Goal: Navigation & Orientation: Find specific page/section

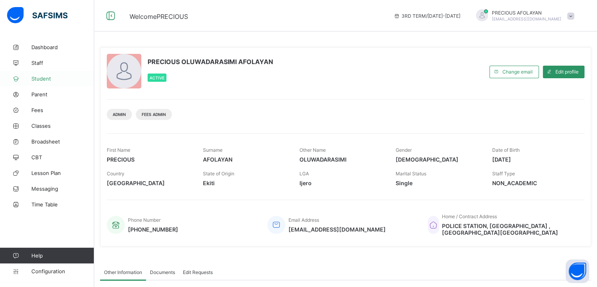
click at [51, 81] on span "Student" at bounding box center [62, 78] width 63 height 6
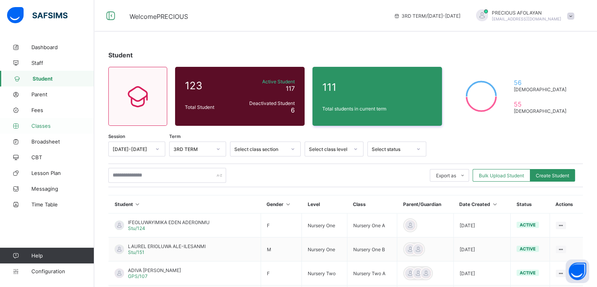
click at [48, 123] on span "Classes" at bounding box center [62, 126] width 63 height 6
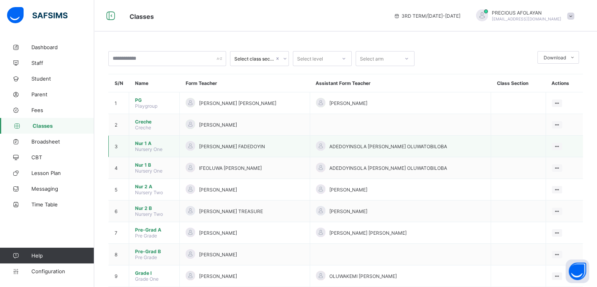
click at [141, 144] on span "Nur 1 A" at bounding box center [154, 143] width 38 height 6
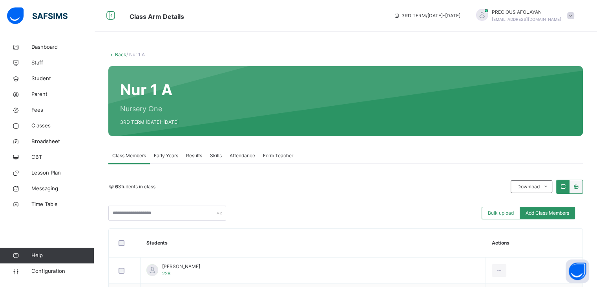
click at [172, 154] on span "Early Years" at bounding box center [166, 155] width 24 height 7
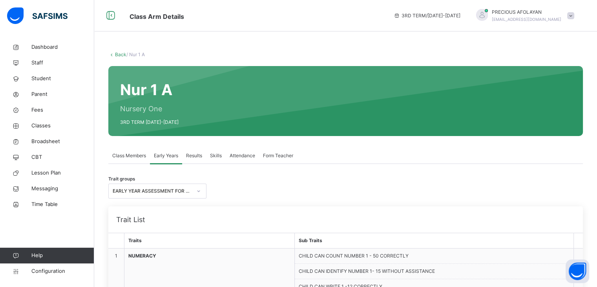
click at [267, 132] on div "Nur 1 A Nursery One 3RD TERM [DATE]-[DATE]" at bounding box center [345, 101] width 475 height 70
click at [196, 156] on span "Results" at bounding box center [194, 155] width 16 height 7
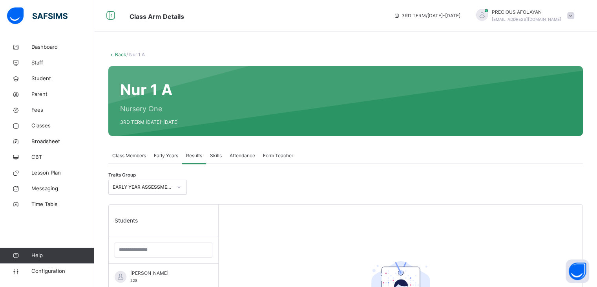
click at [248, 154] on span "Attendance" at bounding box center [243, 155] width 26 height 7
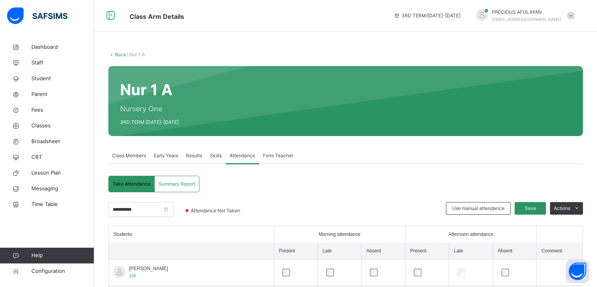
click at [287, 202] on div at bounding box center [349, 214] width 186 height 24
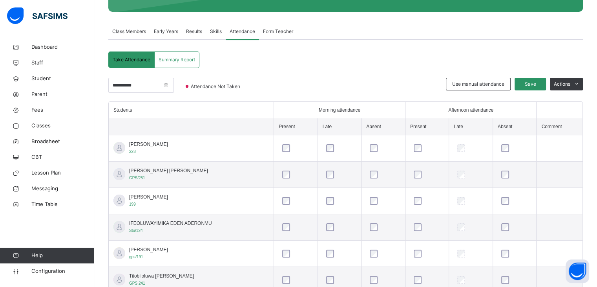
scroll to position [126, 0]
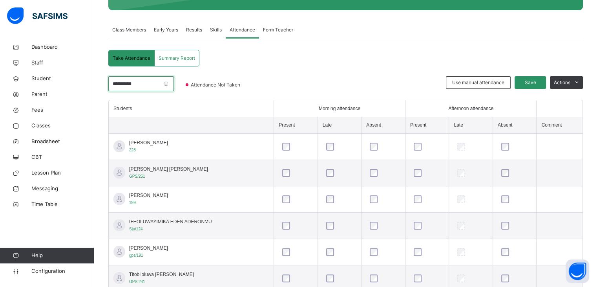
click at [137, 82] on input "**********" at bounding box center [141, 83] width 66 height 15
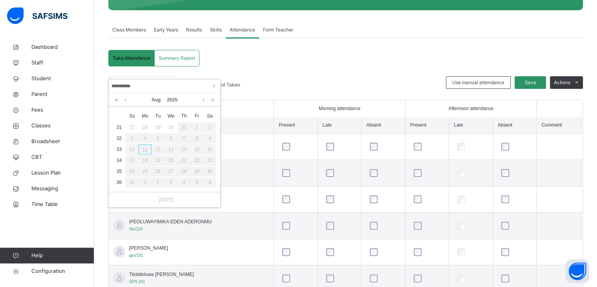
click at [126, 100] on link at bounding box center [126, 99] width 6 height 13
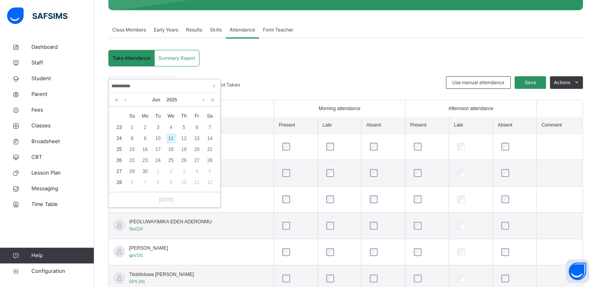
click at [126, 100] on link at bounding box center [126, 99] width 6 height 13
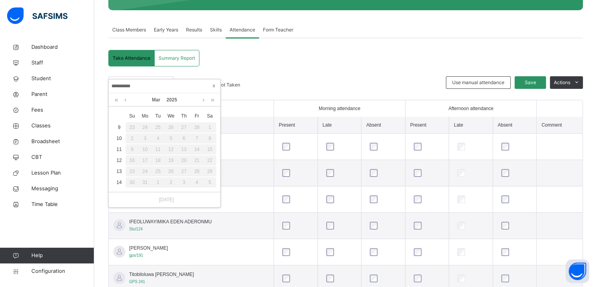
click at [212, 85] on span at bounding box center [214, 86] width 8 height 8
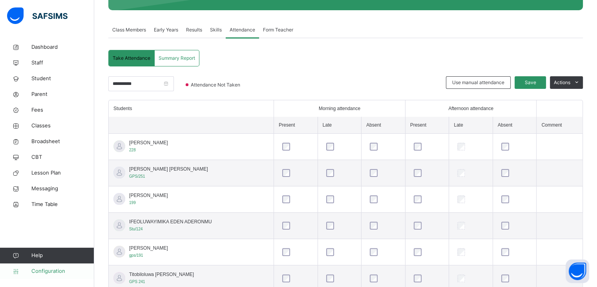
click at [66, 271] on span "Configuration" at bounding box center [62, 271] width 62 height 8
